Goal: Transaction & Acquisition: Purchase product/service

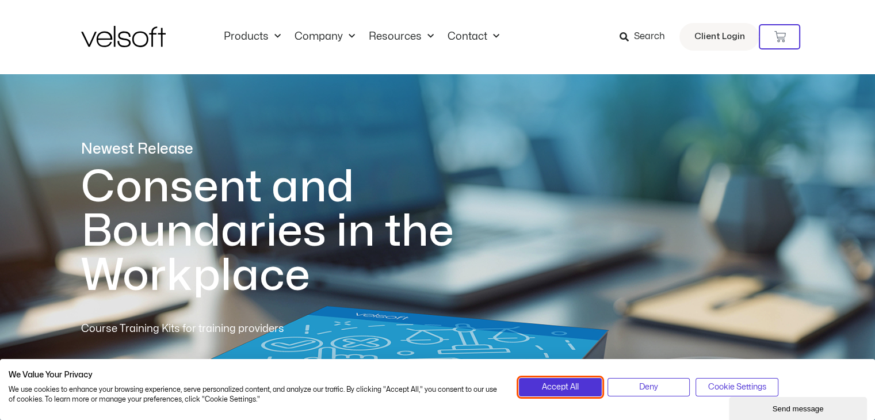
click at [566, 387] on span "Accept All" at bounding box center [560, 387] width 37 height 13
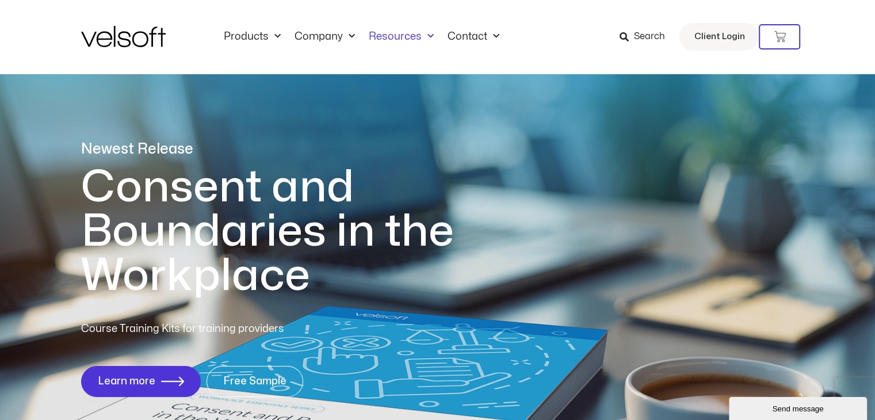
click at [400, 37] on link "Resources" at bounding box center [401, 37] width 79 height 13
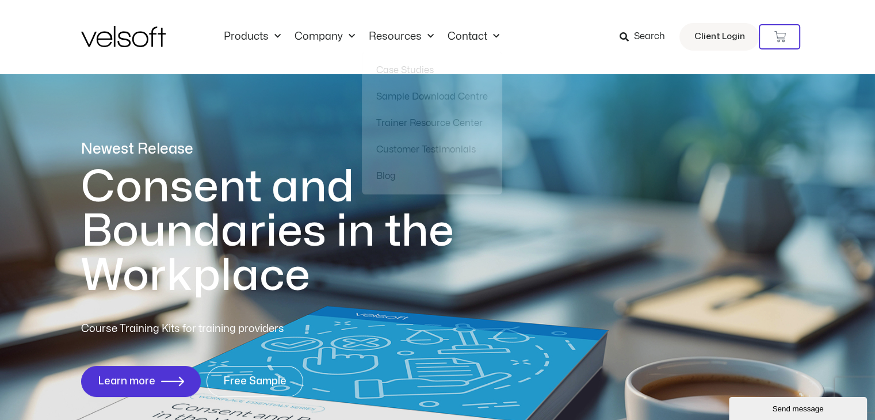
click at [638, 32] on span "Search" at bounding box center [649, 36] width 31 height 15
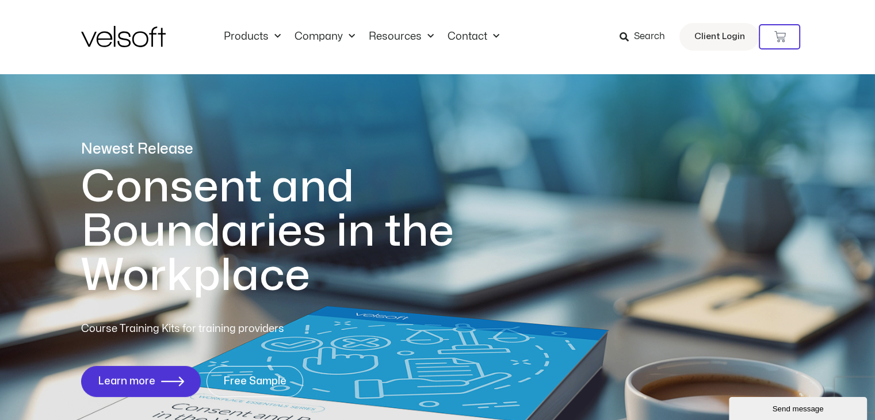
click at [651, 40] on span "Search" at bounding box center [649, 36] width 31 height 15
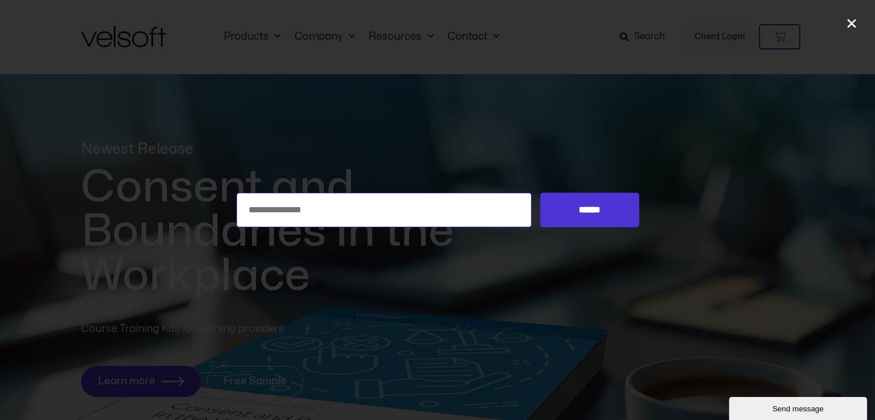
click at [467, 215] on input "Search for:" at bounding box center [385, 210] width 296 height 35
type input "**"
click at [540, 193] on input "******" at bounding box center [589, 210] width 98 height 35
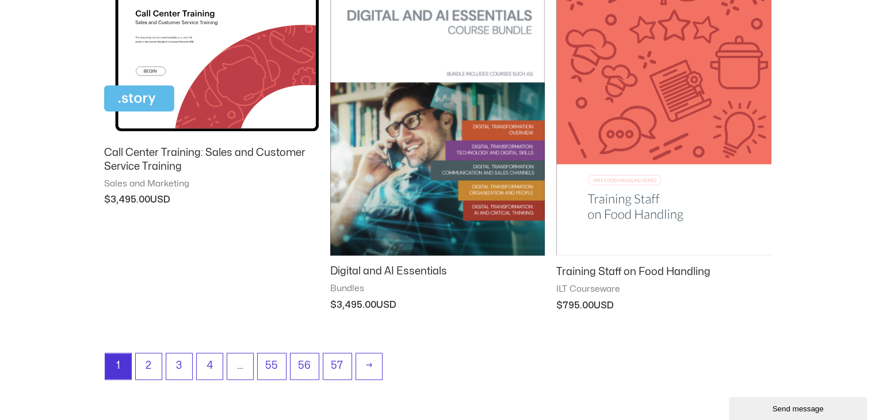
scroll to position [1439, 0]
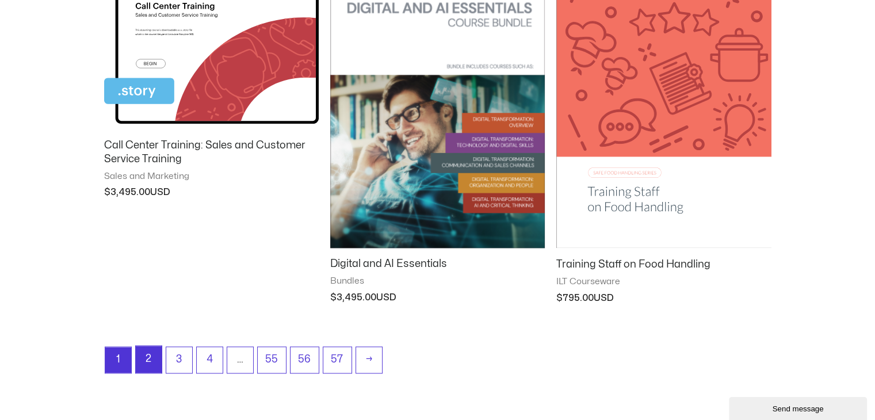
drag, startPoint x: 154, startPoint y: 353, endPoint x: 146, endPoint y: 360, distance: 10.2
click at [154, 353] on link "2" at bounding box center [149, 359] width 26 height 27
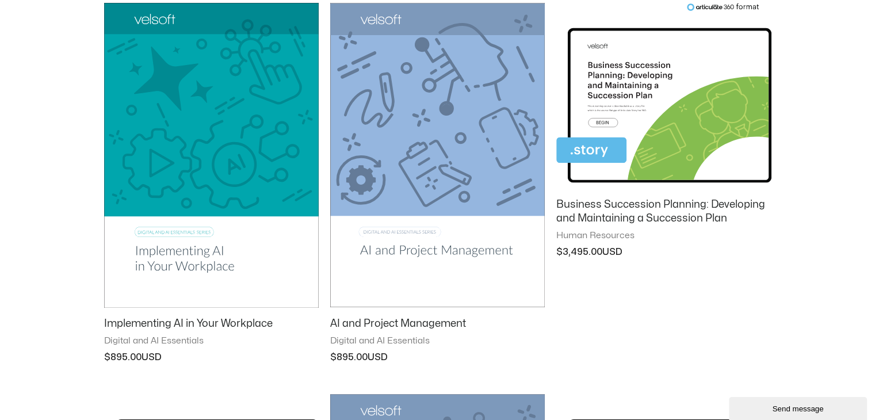
scroll to position [173, 0]
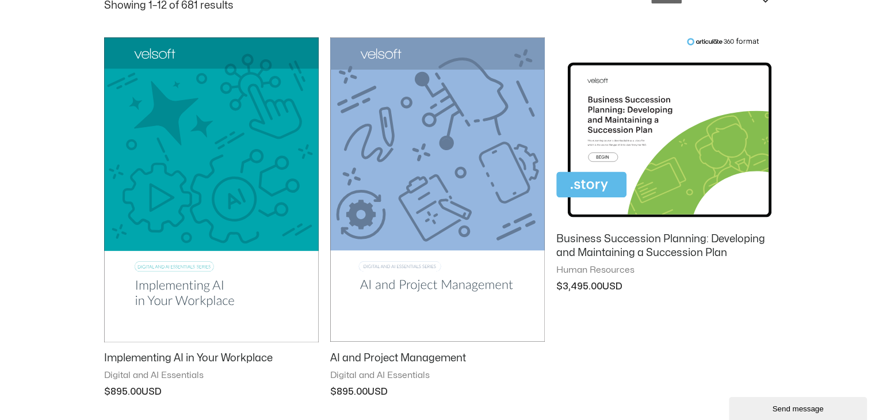
drag, startPoint x: 221, startPoint y: 294, endPoint x: 235, endPoint y: 311, distance: 22.1
click at [222, 294] on img at bounding box center [211, 189] width 215 height 304
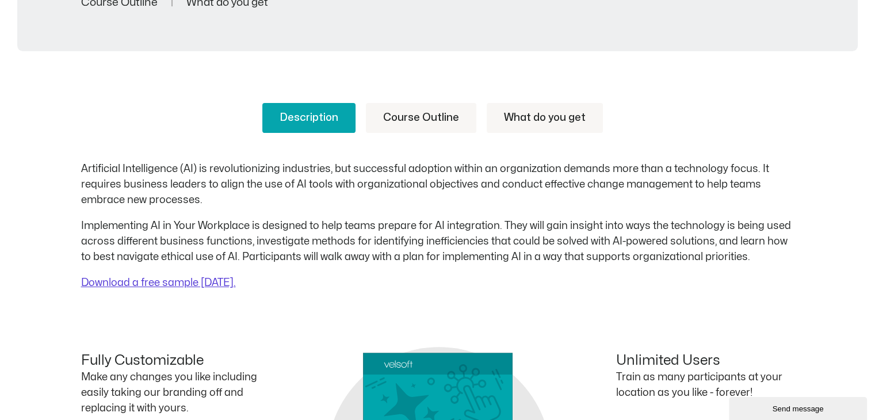
click at [440, 117] on link "Course Outline" at bounding box center [421, 118] width 110 height 30
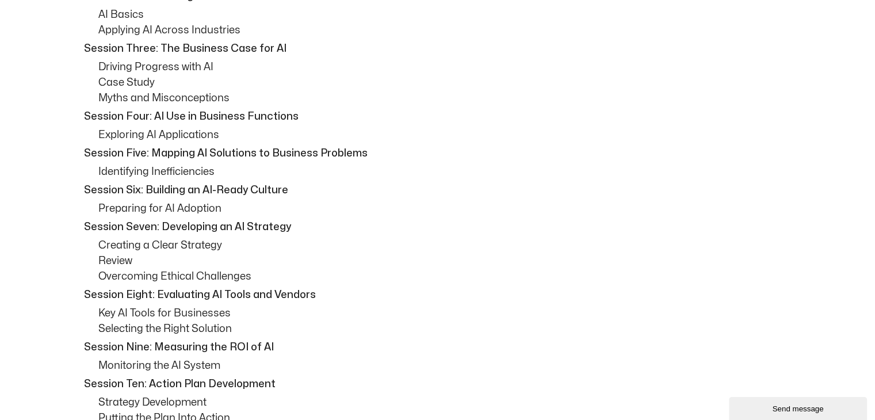
scroll to position [460, 0]
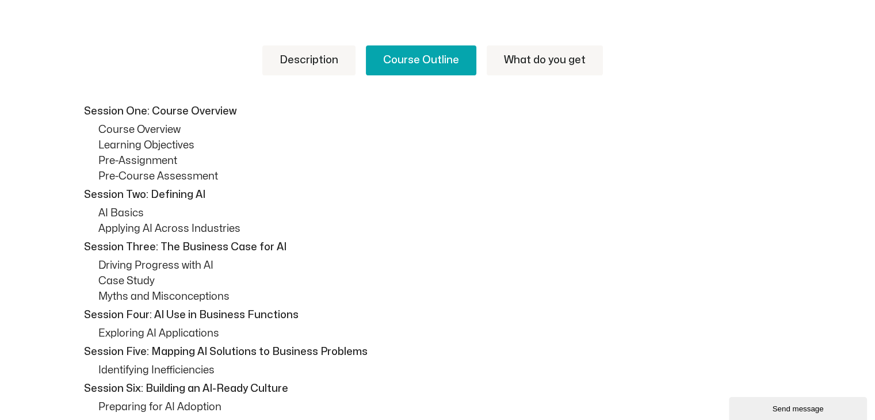
click at [324, 48] on link "Description" at bounding box center [308, 60] width 93 height 30
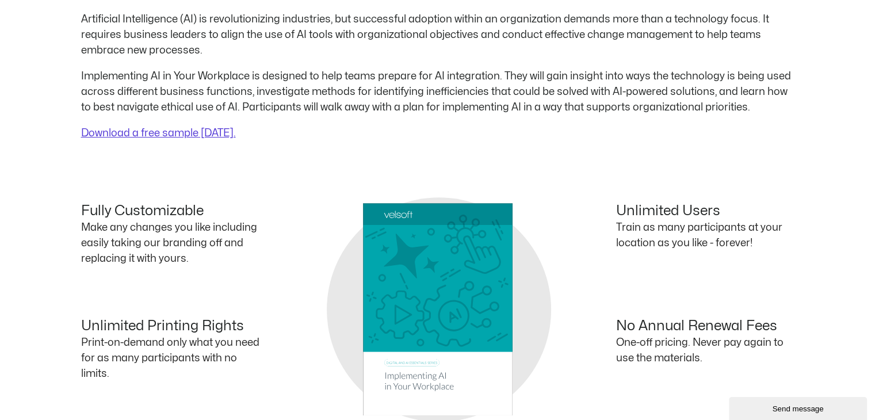
scroll to position [633, 0]
